Goal: Information Seeking & Learning: Learn about a topic

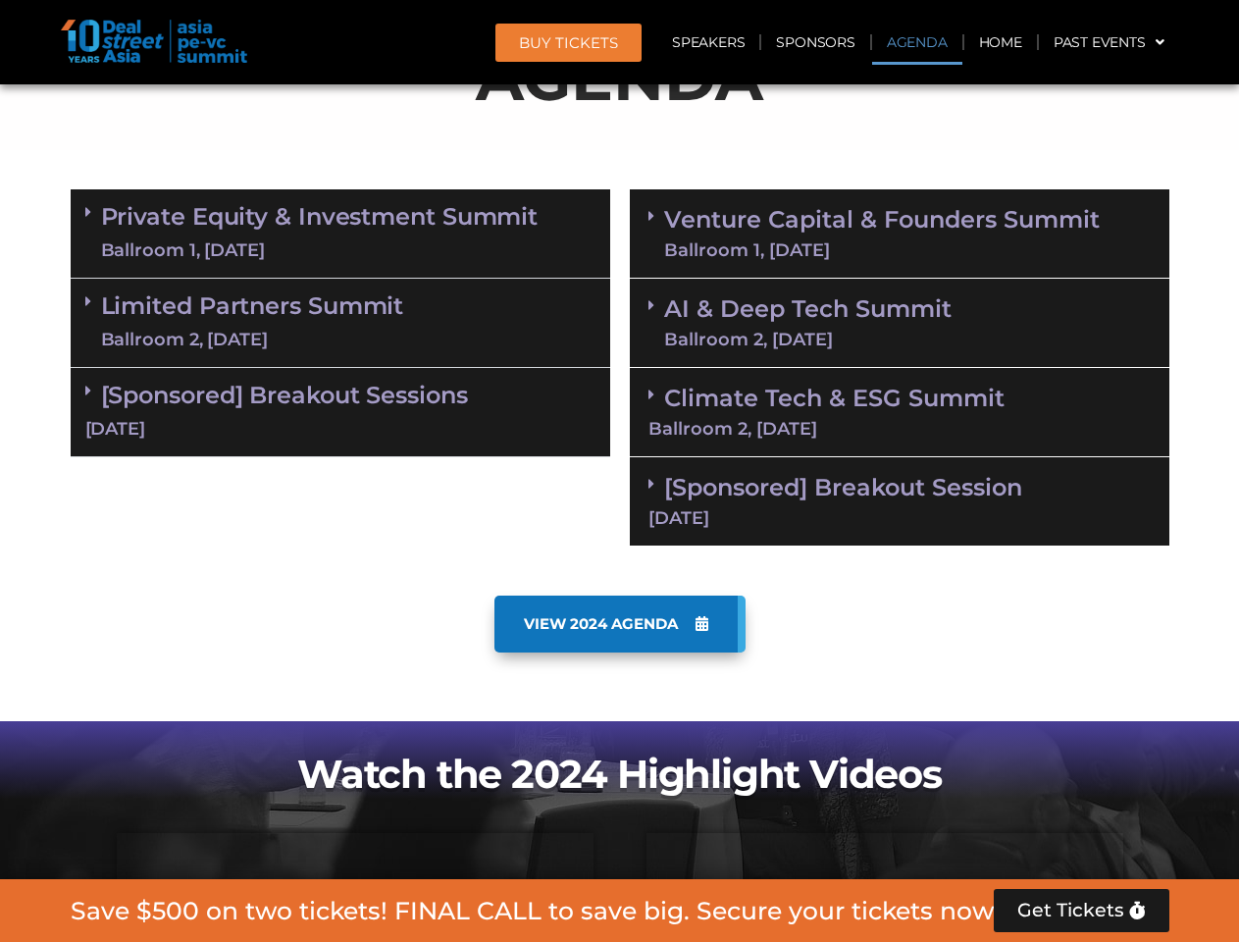
scroll to position [1110, 0]
